Goal: Transaction & Acquisition: Purchase product/service

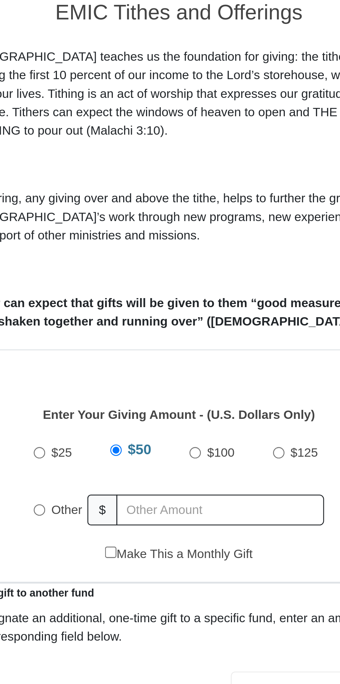
click at [116, 378] on input "Other" at bounding box center [115, 380] width 5 height 5
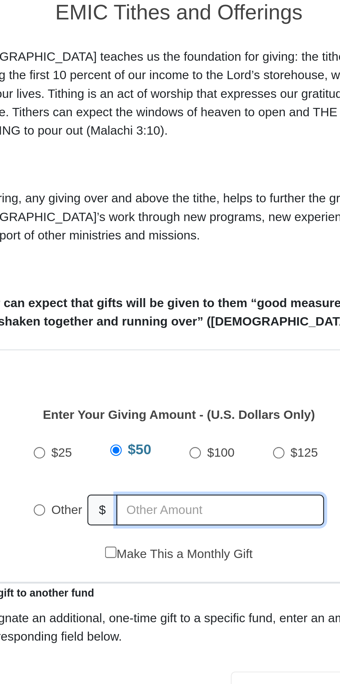
radio input "true"
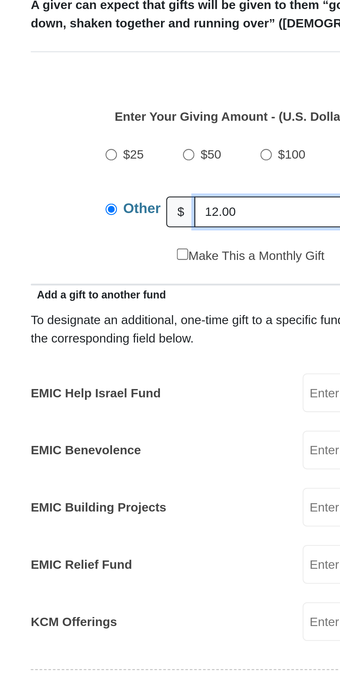
click at [178, 374] on input "12.00" at bounding box center [188, 380] width 80 height 12
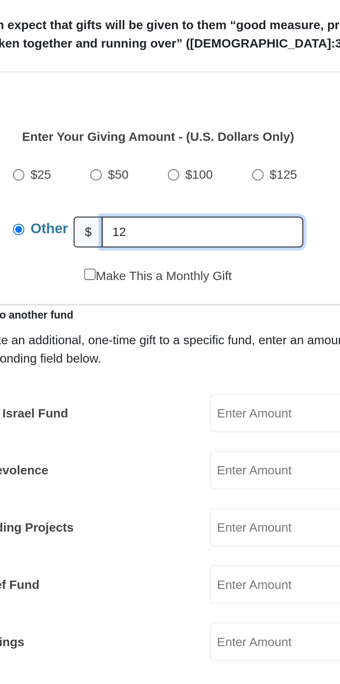
type input "1"
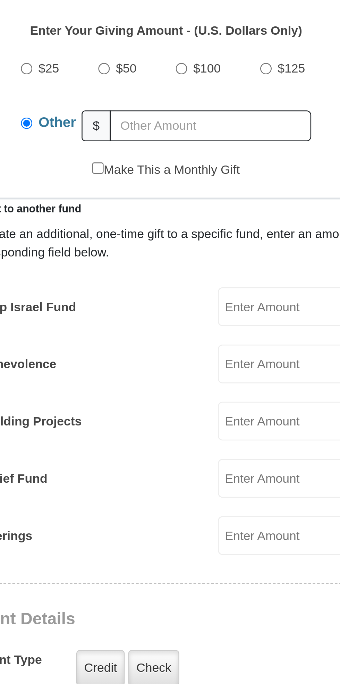
click at [205, 444] on input "EMIC Help Israel Fund" at bounding box center [224, 451] width 66 height 15
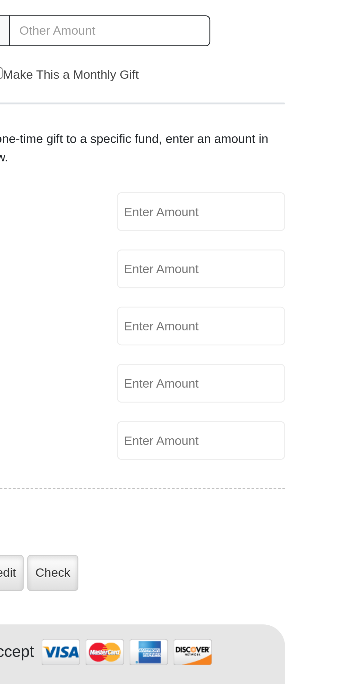
type input "12.00"
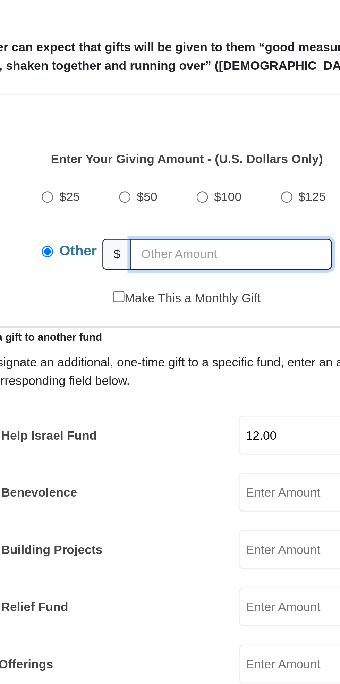
click at [184, 374] on input "text" at bounding box center [188, 380] width 80 height 12
type input "8.00"
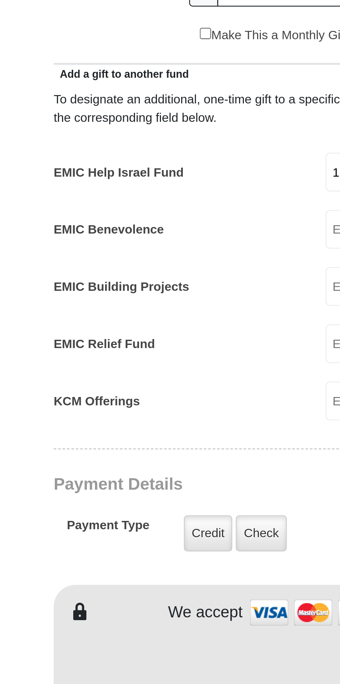
click at [141, 587] on label "Credit" at bounding box center [144, 594] width 19 height 14
click at [0, 0] on input "Credit" at bounding box center [0, 0] width 0 height 0
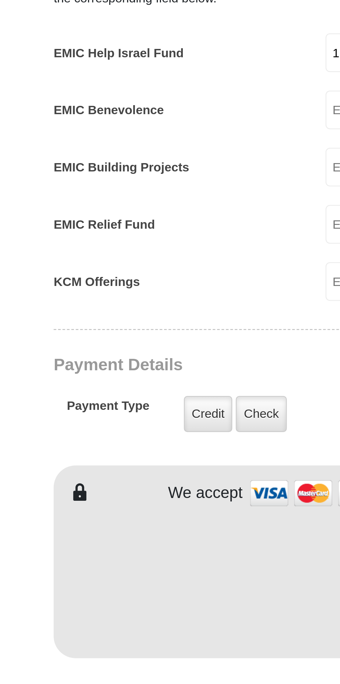
scroll to position [16, 0]
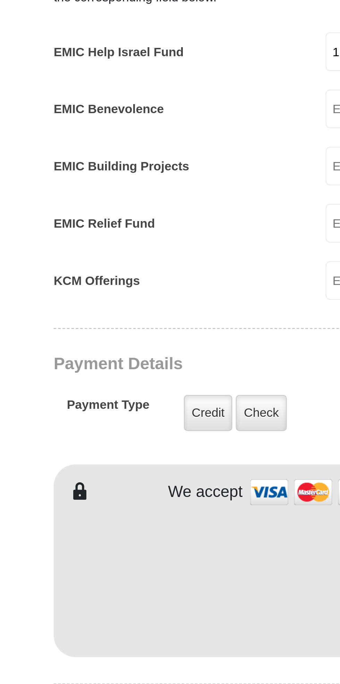
type input "[PERSON_NAME]"
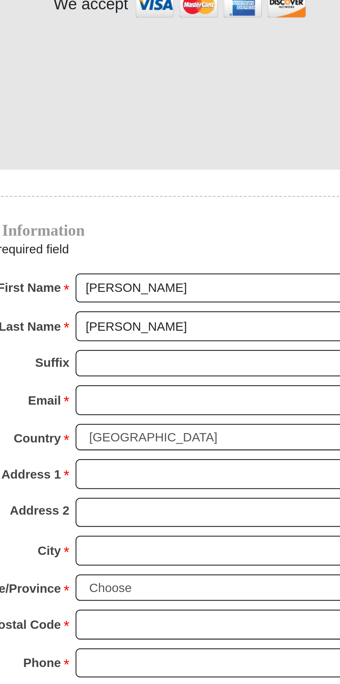
scroll to position [210, 0]
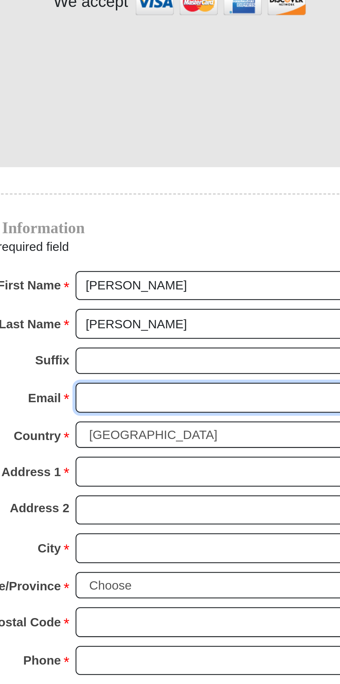
click at [191, 566] on input "Email *" at bounding box center [197, 572] width 120 height 12
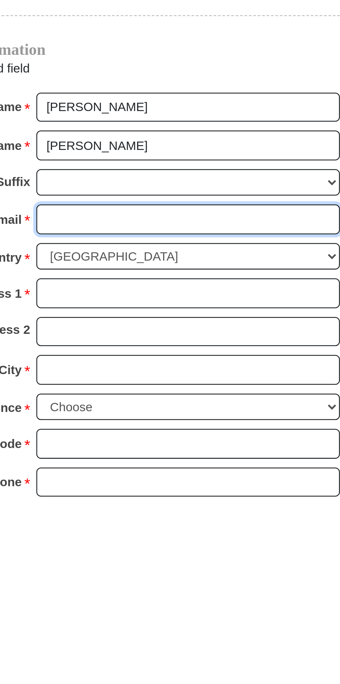
type input "[EMAIL_ADDRESS][DOMAIN_NAME]"
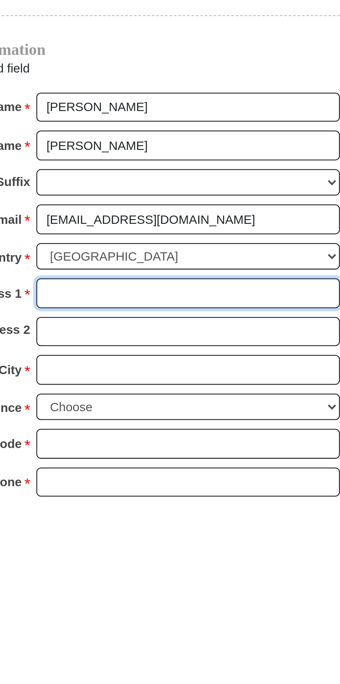
type input "[STREET_ADDRESS]"
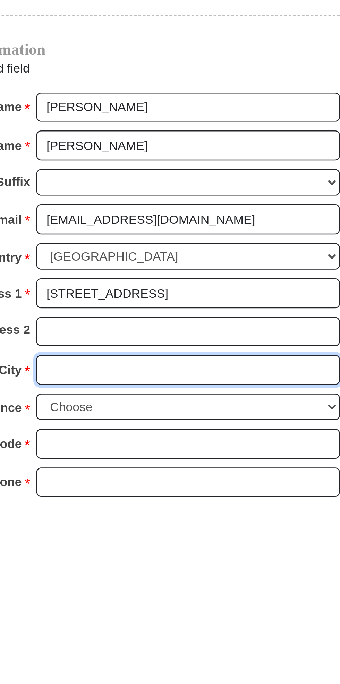
type input "Malakoff"
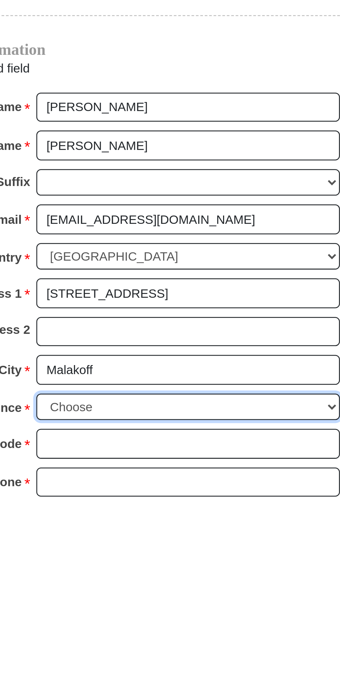
select select "[GEOGRAPHIC_DATA]"
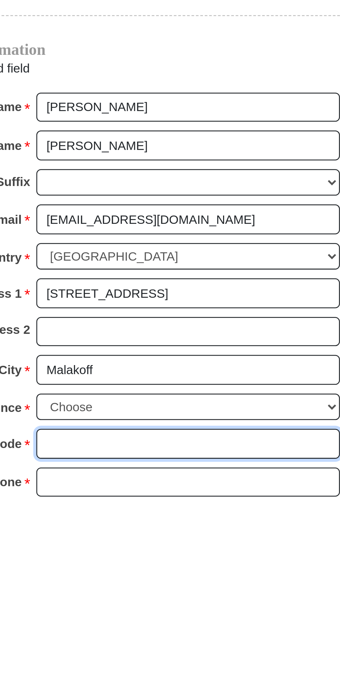
type input "75148"
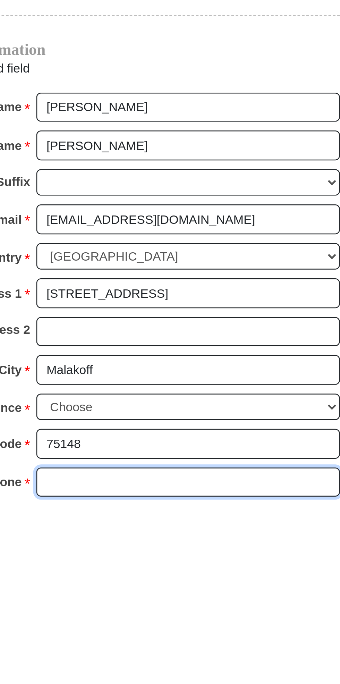
type input "8176571060"
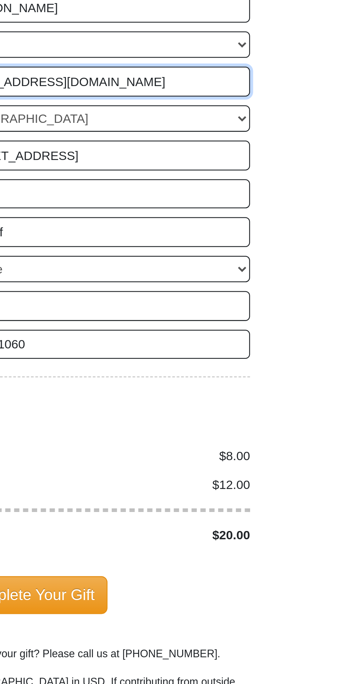
scroll to position [335, 0]
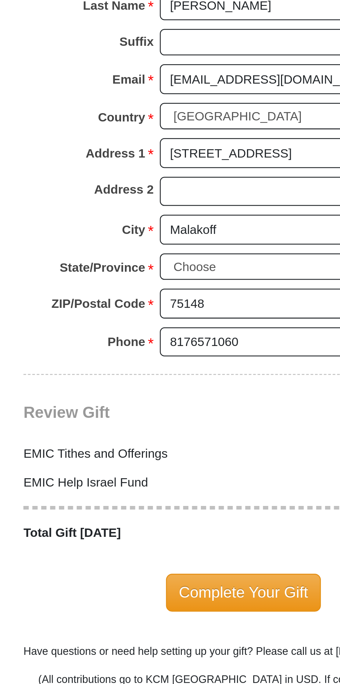
click at [176, 641] on span "Complete Your Gift" at bounding box center [170, 648] width 61 height 15
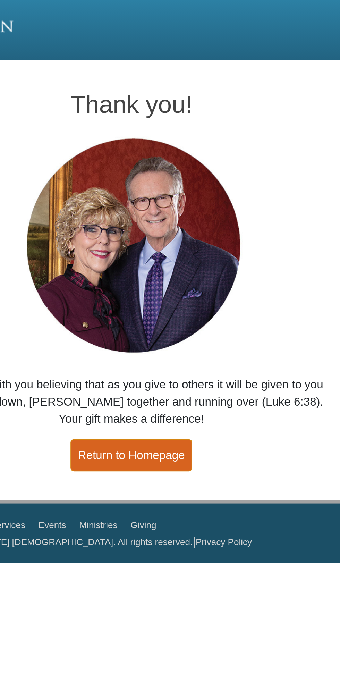
click at [178, 189] on link "Return to Homepage" at bounding box center [169, 192] width 51 height 14
